Goal: Navigation & Orientation: Find specific page/section

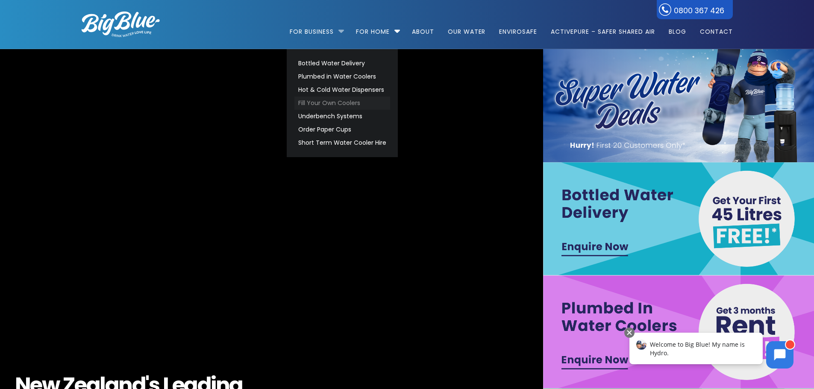
drag, startPoint x: 332, startPoint y: 99, endPoint x: 338, endPoint y: 101, distance: 6.0
click at [332, 100] on link "Fill Your Own Coolers" at bounding box center [343, 103] width 96 height 13
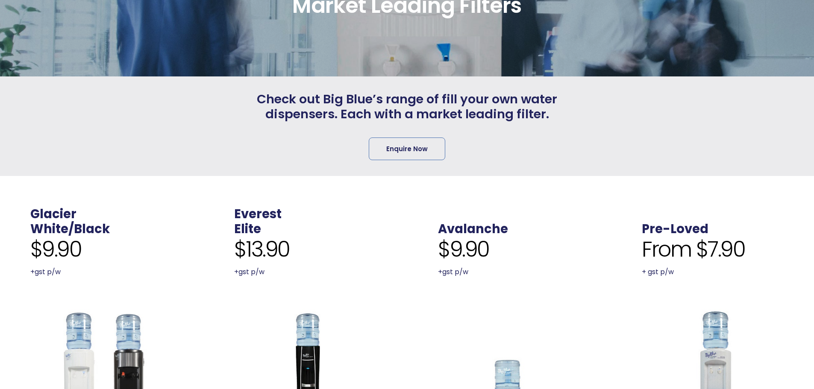
scroll to position [299, 0]
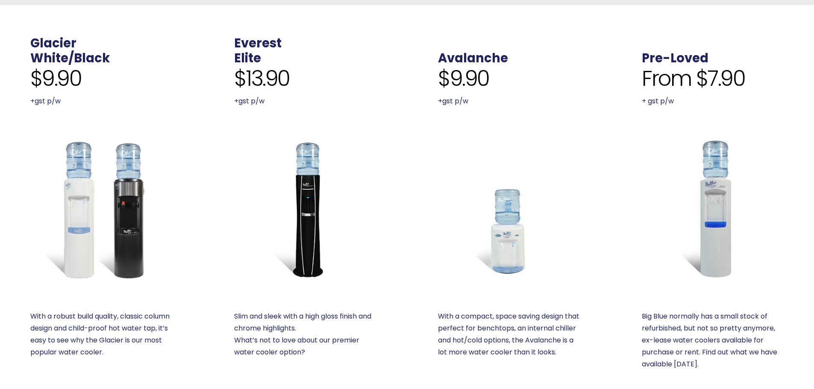
drag, startPoint x: 278, startPoint y: 127, endPoint x: 117, endPoint y: 127, distance: 160.7
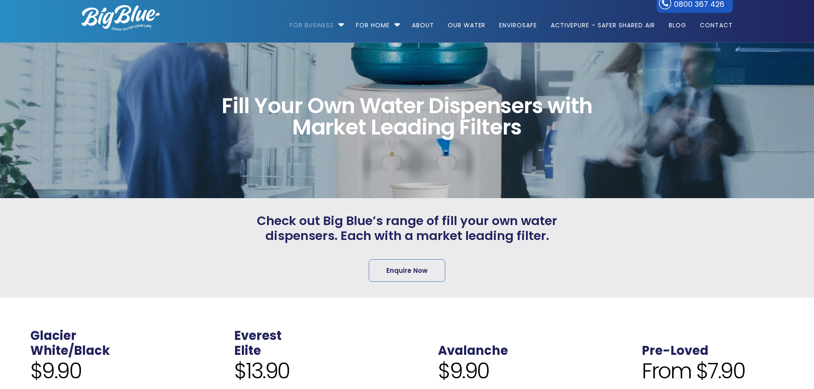
scroll to position [0, 0]
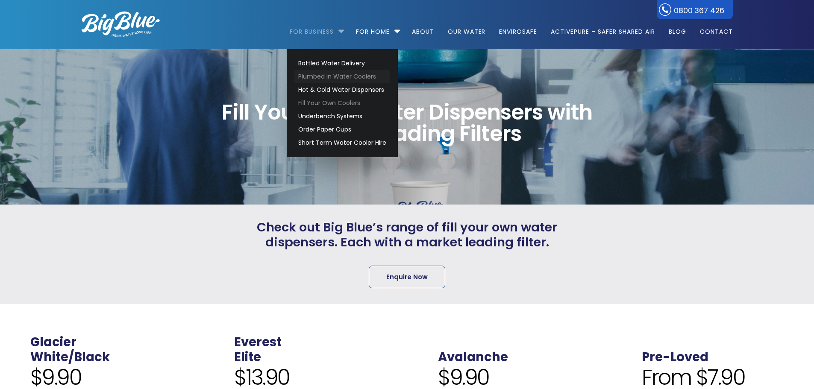
click at [324, 76] on link "Plumbed in Water Coolers" at bounding box center [343, 76] width 96 height 13
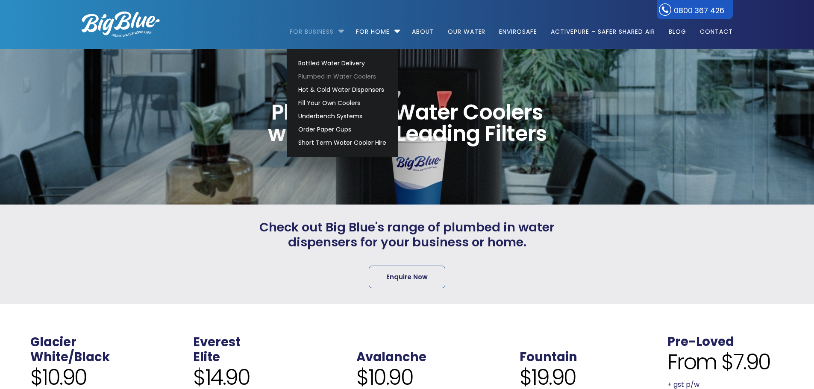
click at [327, 30] on link "For Business" at bounding box center [315, 27] width 50 height 55
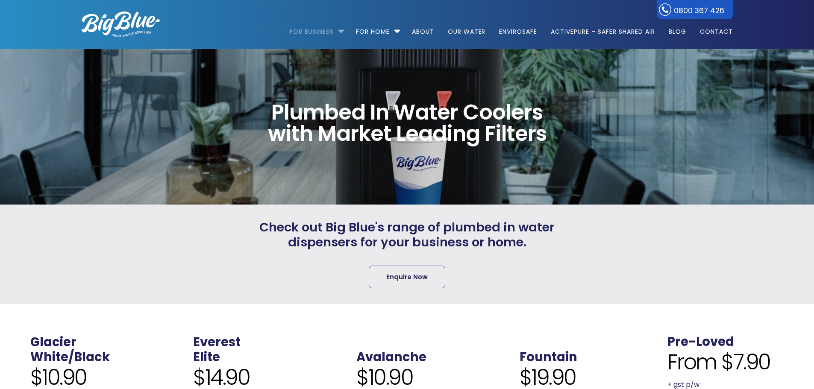
drag, startPoint x: 334, startPoint y: 33, endPoint x: 339, endPoint y: 31, distance: 5.0
click at [334, 33] on link "For Business" at bounding box center [315, 27] width 50 height 55
click at [339, 30] on li "For Business Bottled Water Delivery Plumbed in Water Coolers Hot & Cold Water D…" at bounding box center [319, 27] width 59 height 49
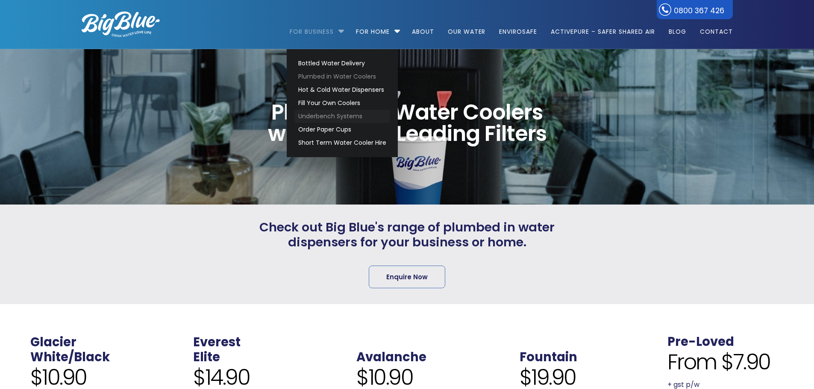
click at [336, 117] on link "Underbench Systems" at bounding box center [343, 116] width 96 height 13
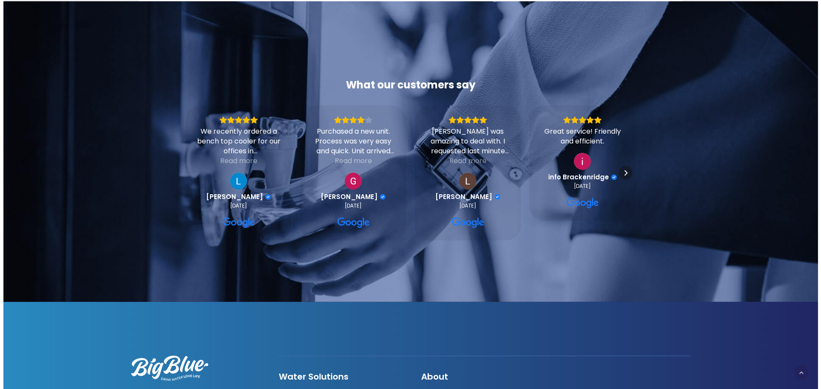
scroll to position [904, 0]
